Goal: Navigation & Orientation: Find specific page/section

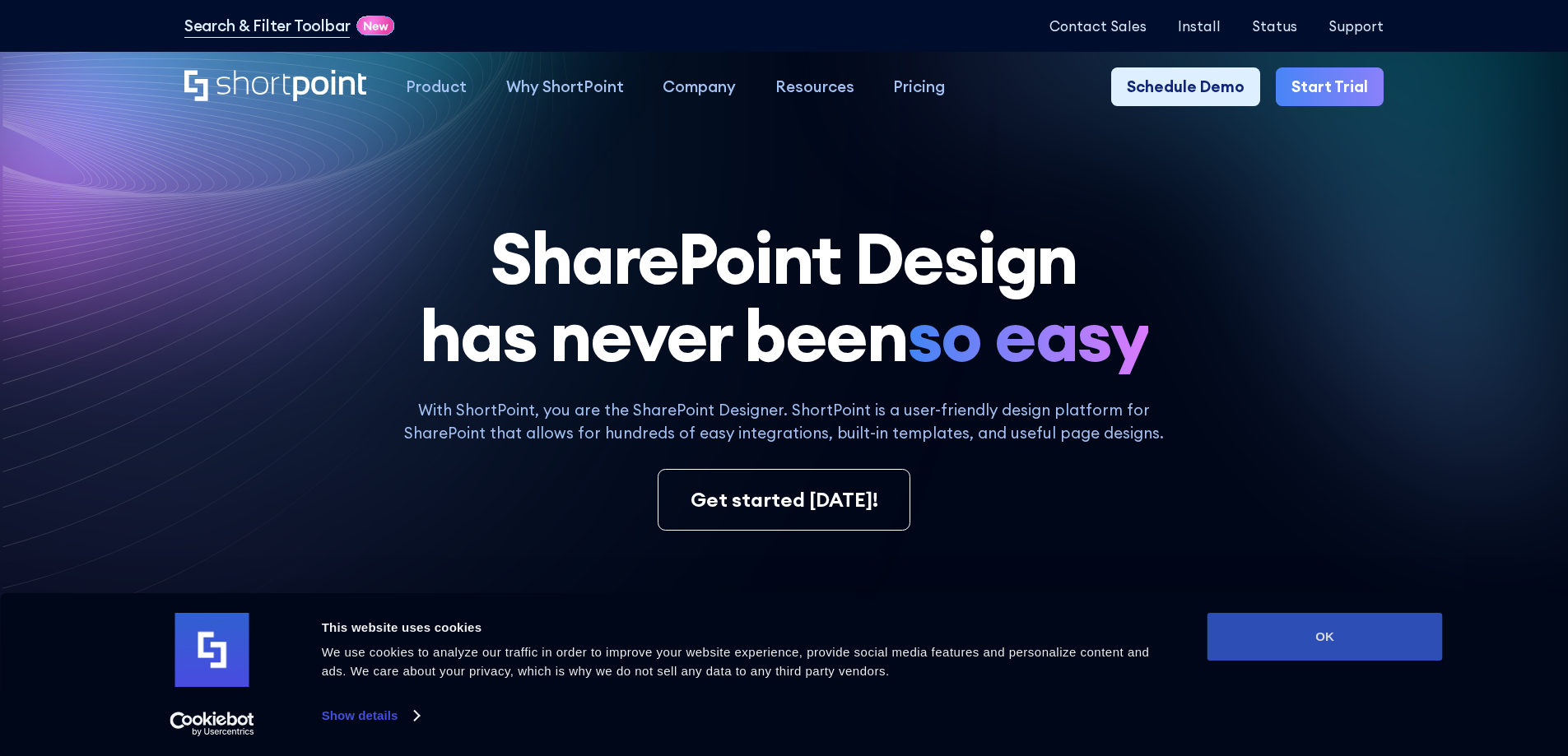
click at [1353, 654] on button "OK" at bounding box center [1325, 636] width 236 height 47
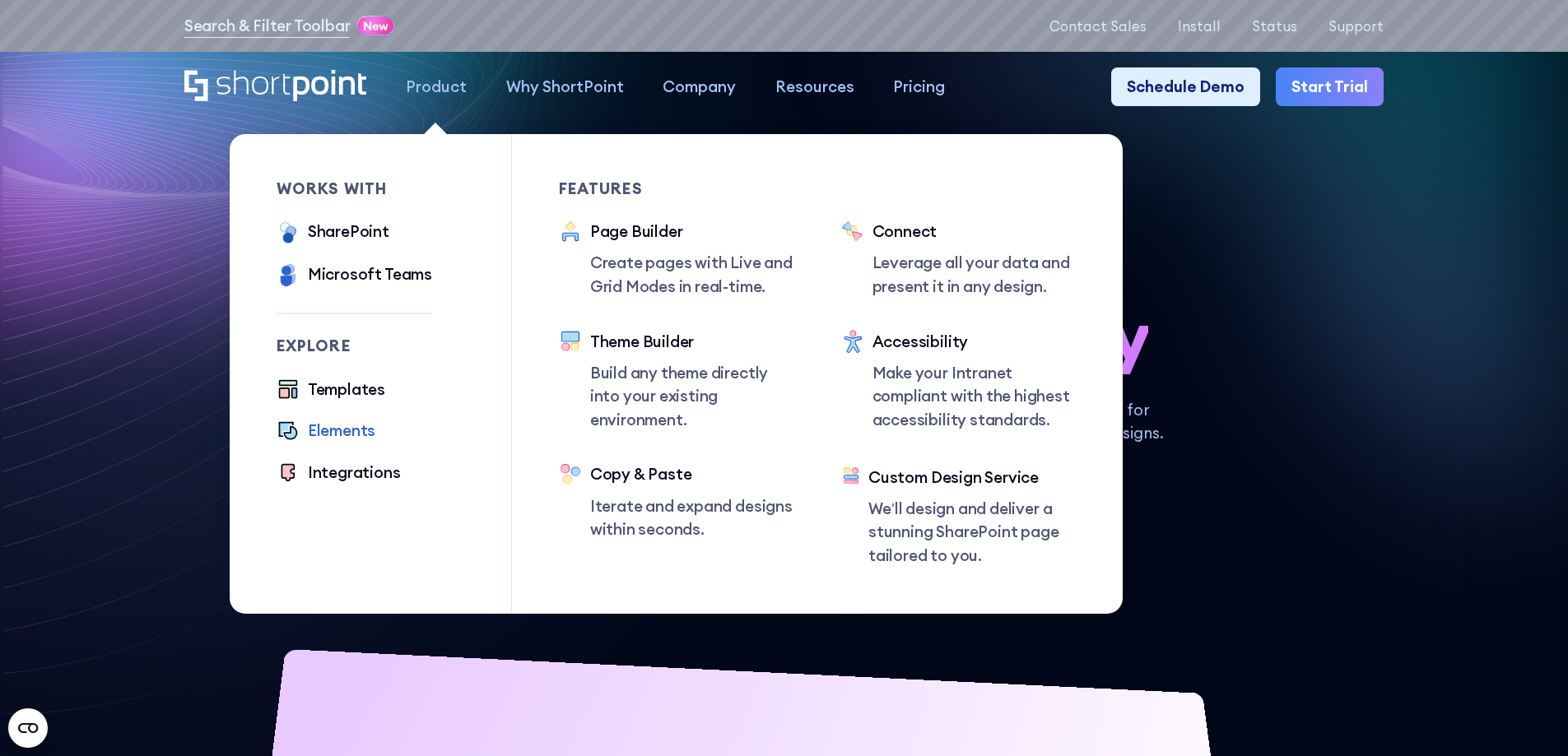
click at [360, 437] on div "Elements" at bounding box center [342, 431] width 68 height 24
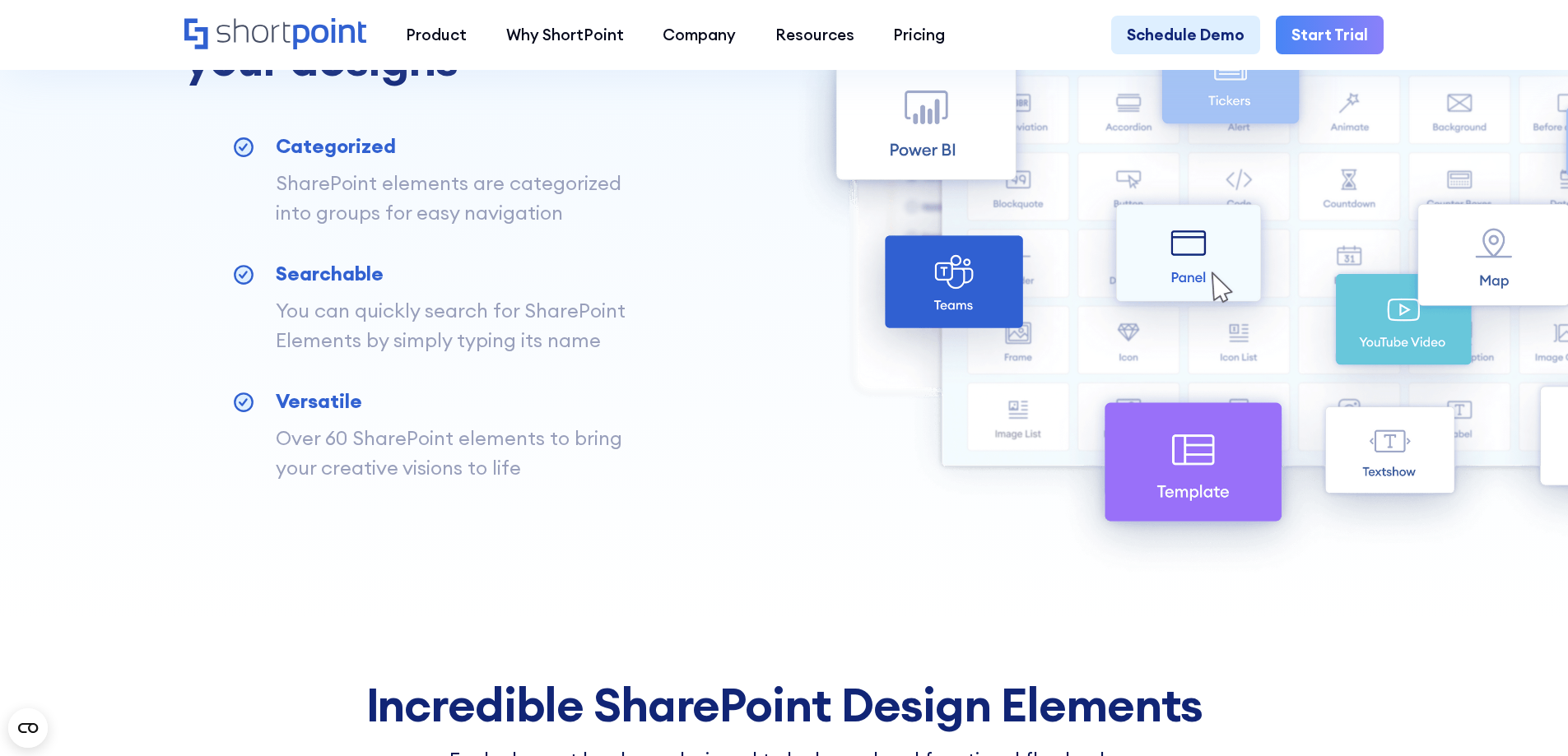
scroll to position [1070, 0]
